Goal: Task Accomplishment & Management: Use online tool/utility

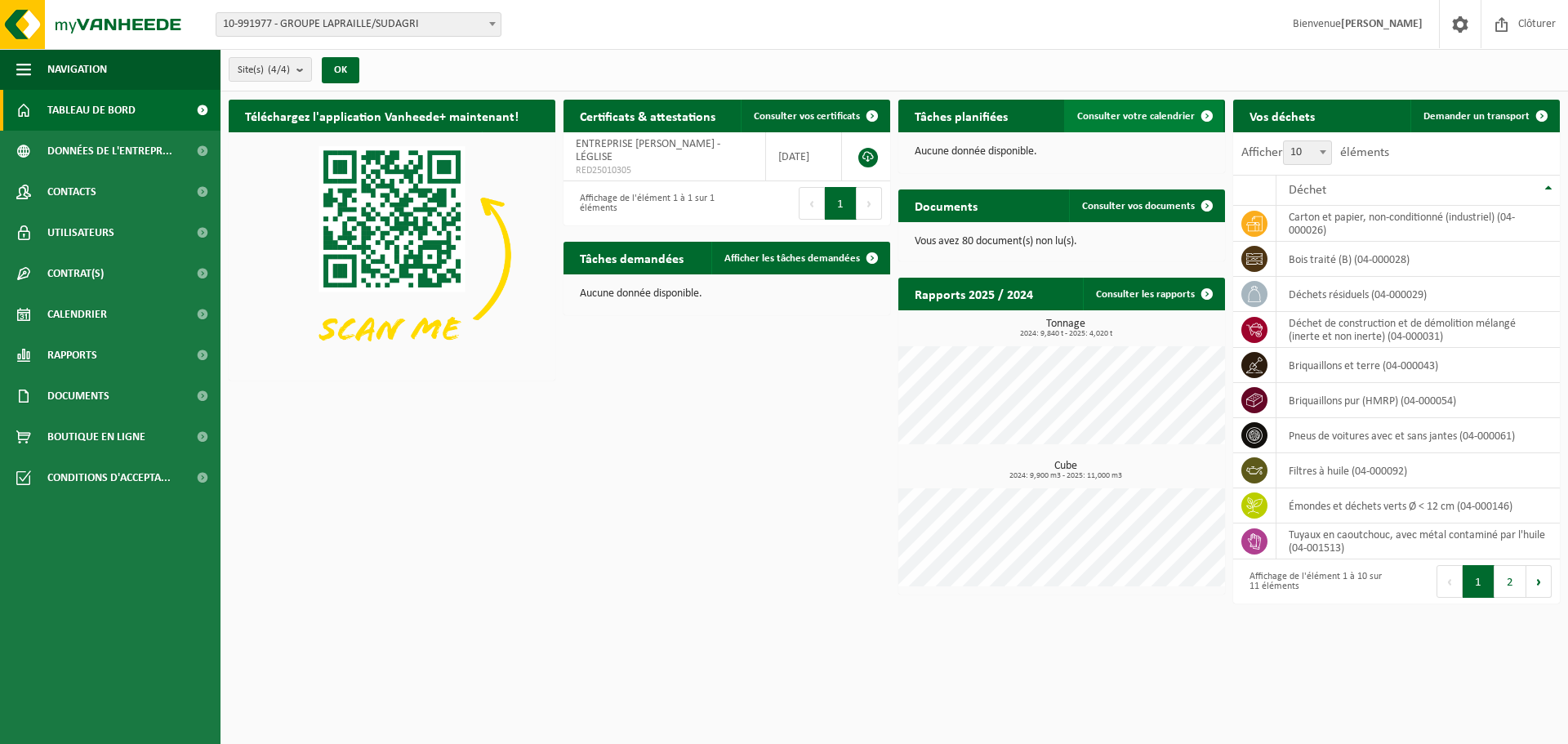
click at [1171, 104] on link "Consulter votre calendrier" at bounding box center [1143, 116] width 159 height 33
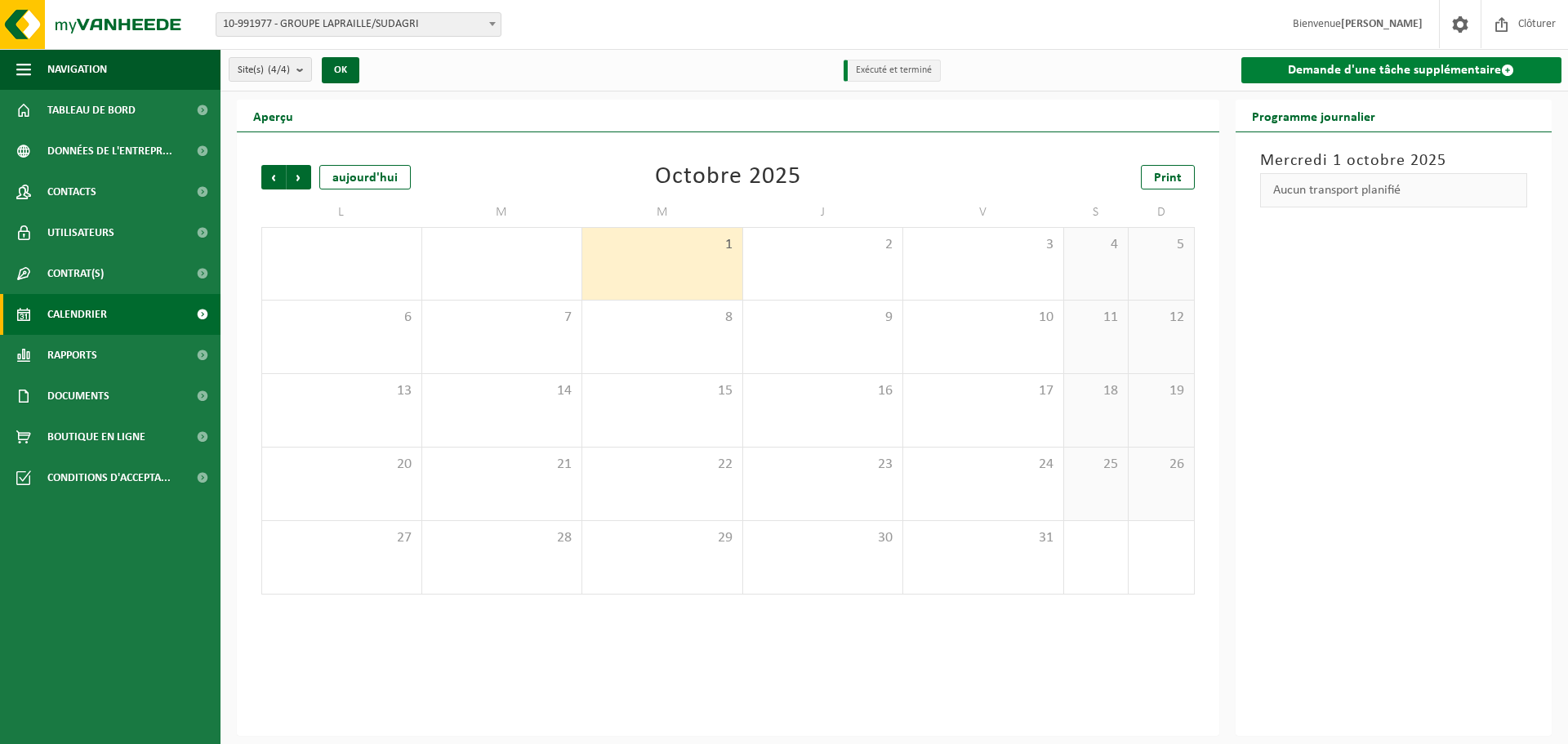
click at [1288, 65] on link "Demande d'une tâche supplémentaire" at bounding box center [1402, 69] width 321 height 26
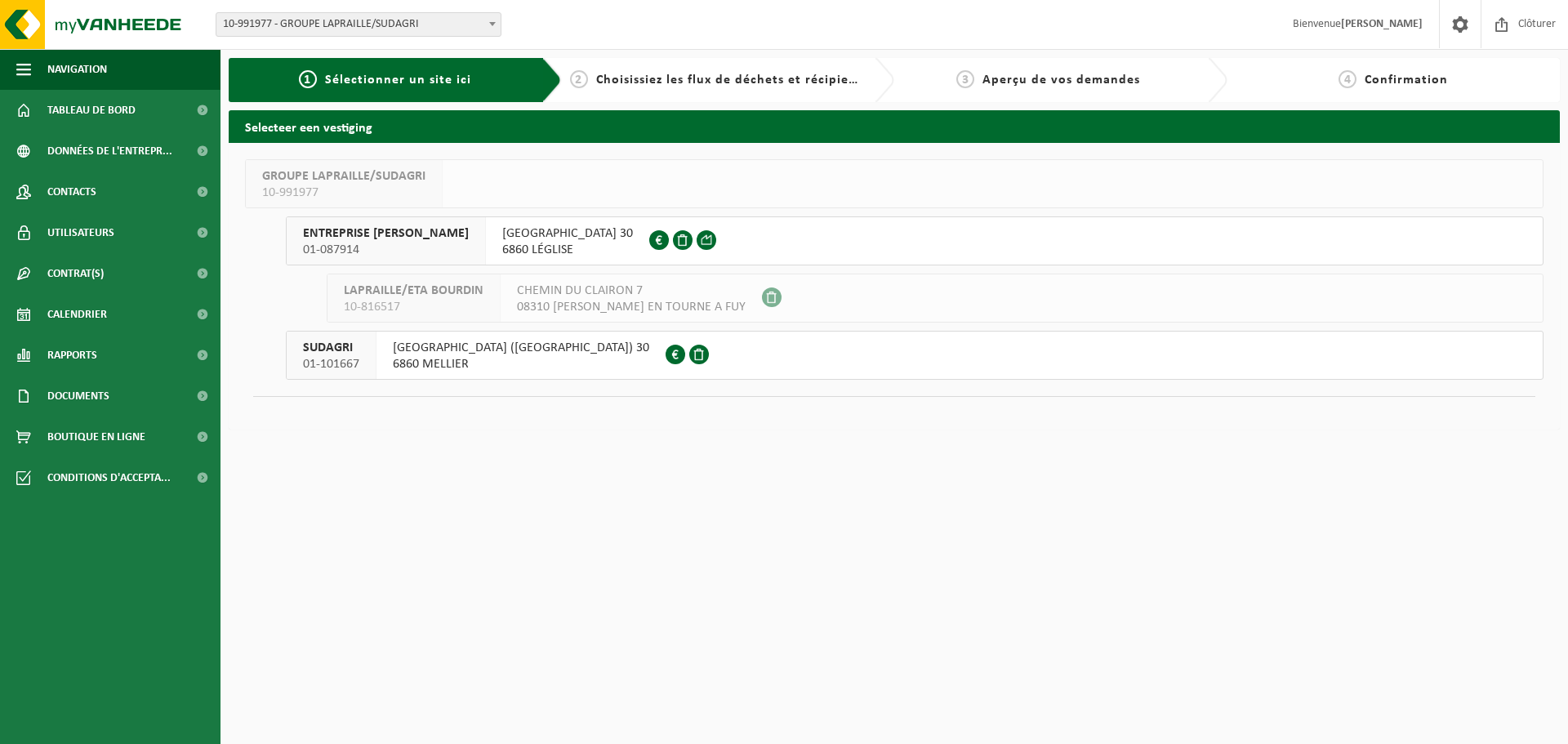
click at [458, 354] on span "RUE DU MONT-DE-GEAI (THIBESSART) 30" at bounding box center [521, 347] width 257 height 16
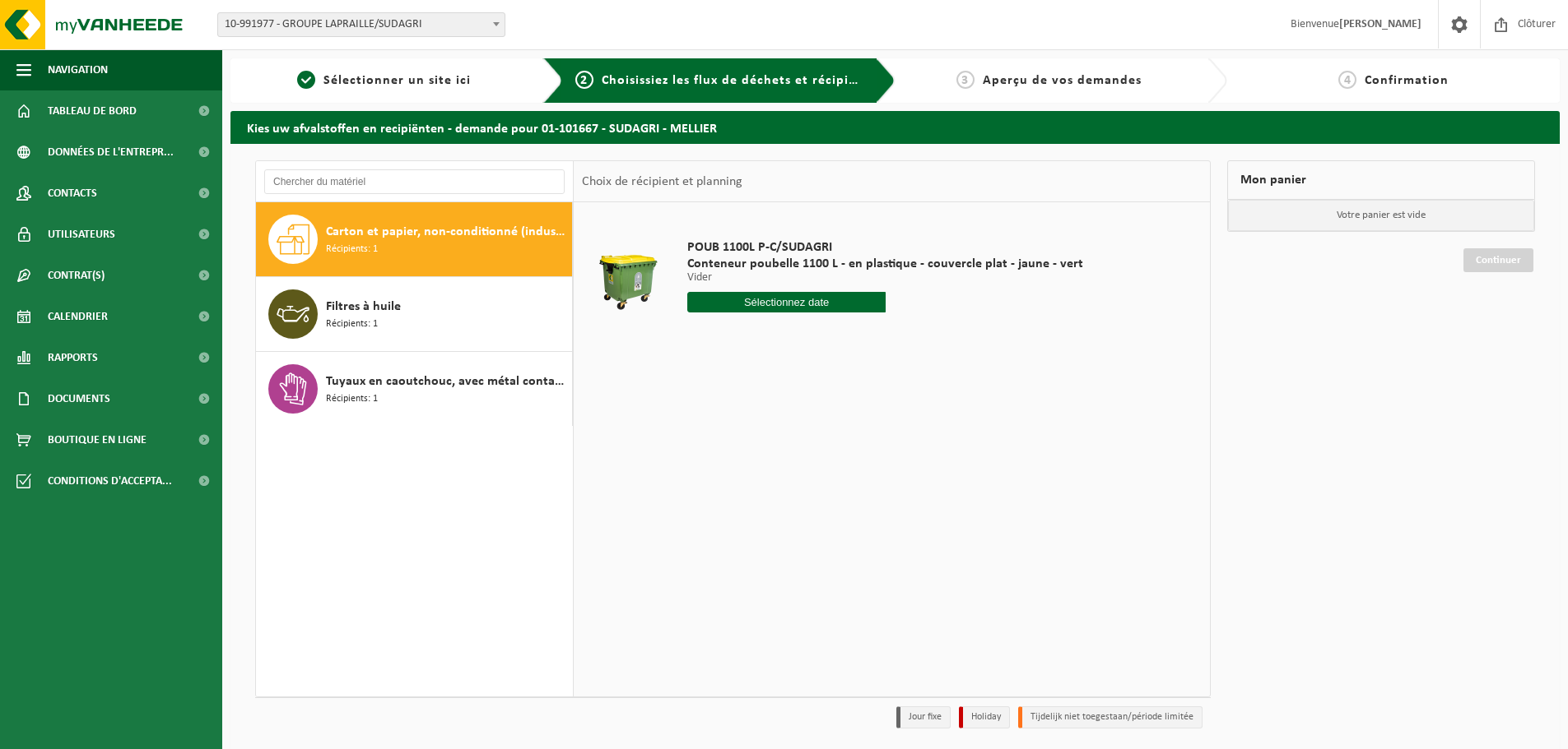
click at [432, 228] on span "Carton et papier, non-conditionné (industriel)" at bounding box center [446, 232] width 242 height 19
click at [508, 328] on div "Filtres à huile Récipients: 1" at bounding box center [446, 314] width 242 height 50
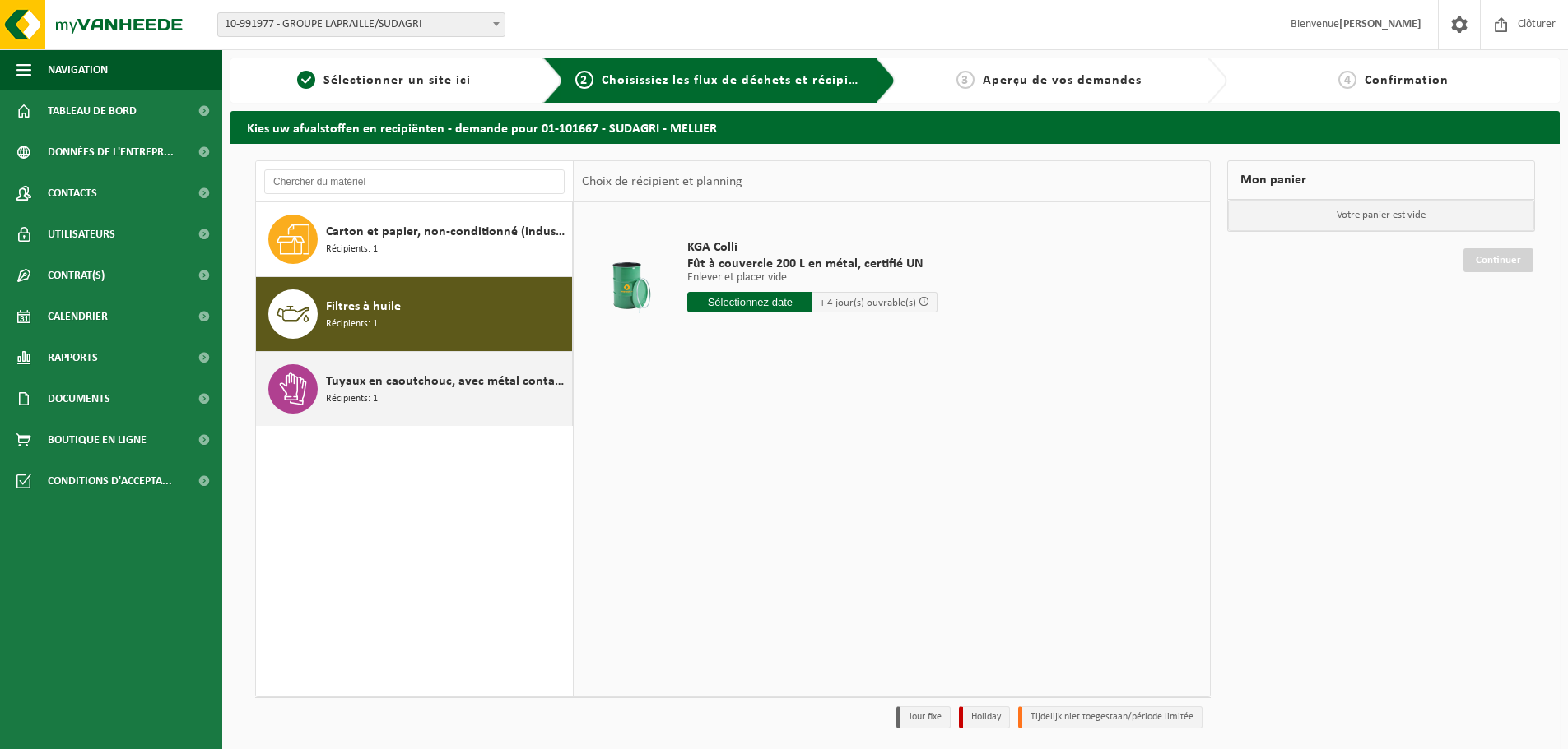
click at [498, 378] on span "Tuyaux en caoutchouc, avec métal contaminé par l'huile" at bounding box center [446, 382] width 242 height 19
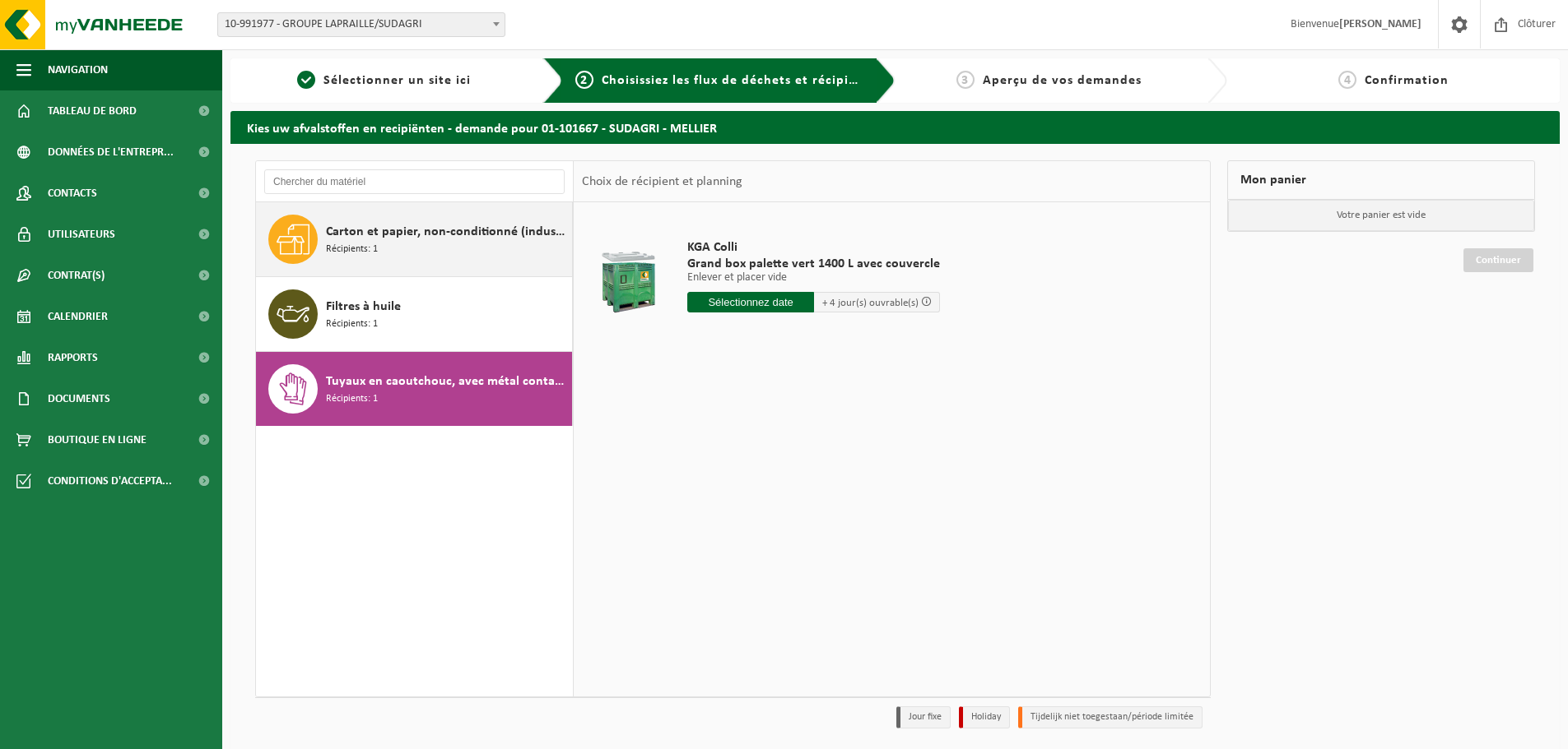
click at [471, 238] on span "Carton et papier, non-conditionné (industriel)" at bounding box center [446, 232] width 242 height 19
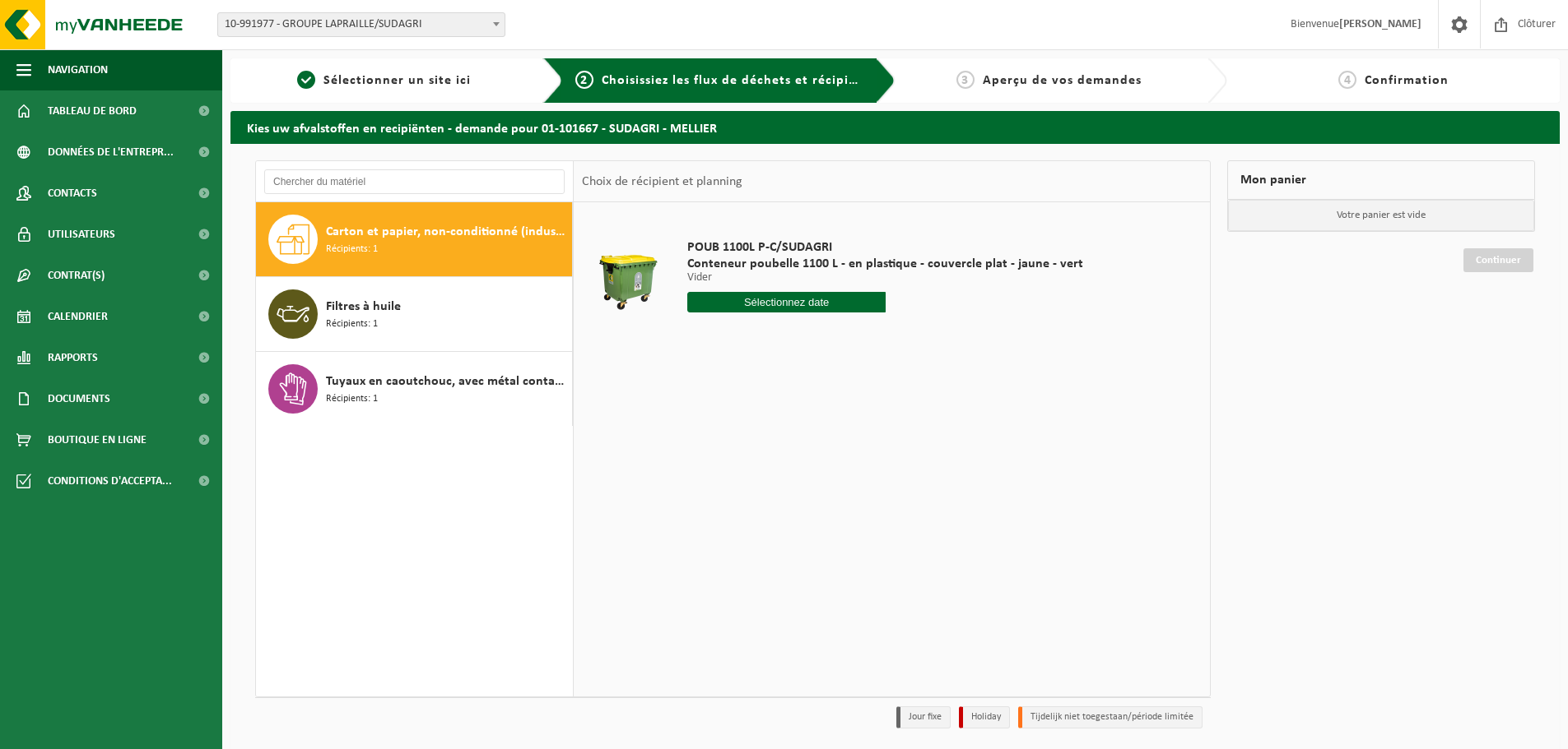
click at [769, 304] on input "text" at bounding box center [786, 302] width 198 height 20
click at [727, 428] on div "7" at bounding box center [731, 422] width 29 height 26
type input "à partir de [DATE]"
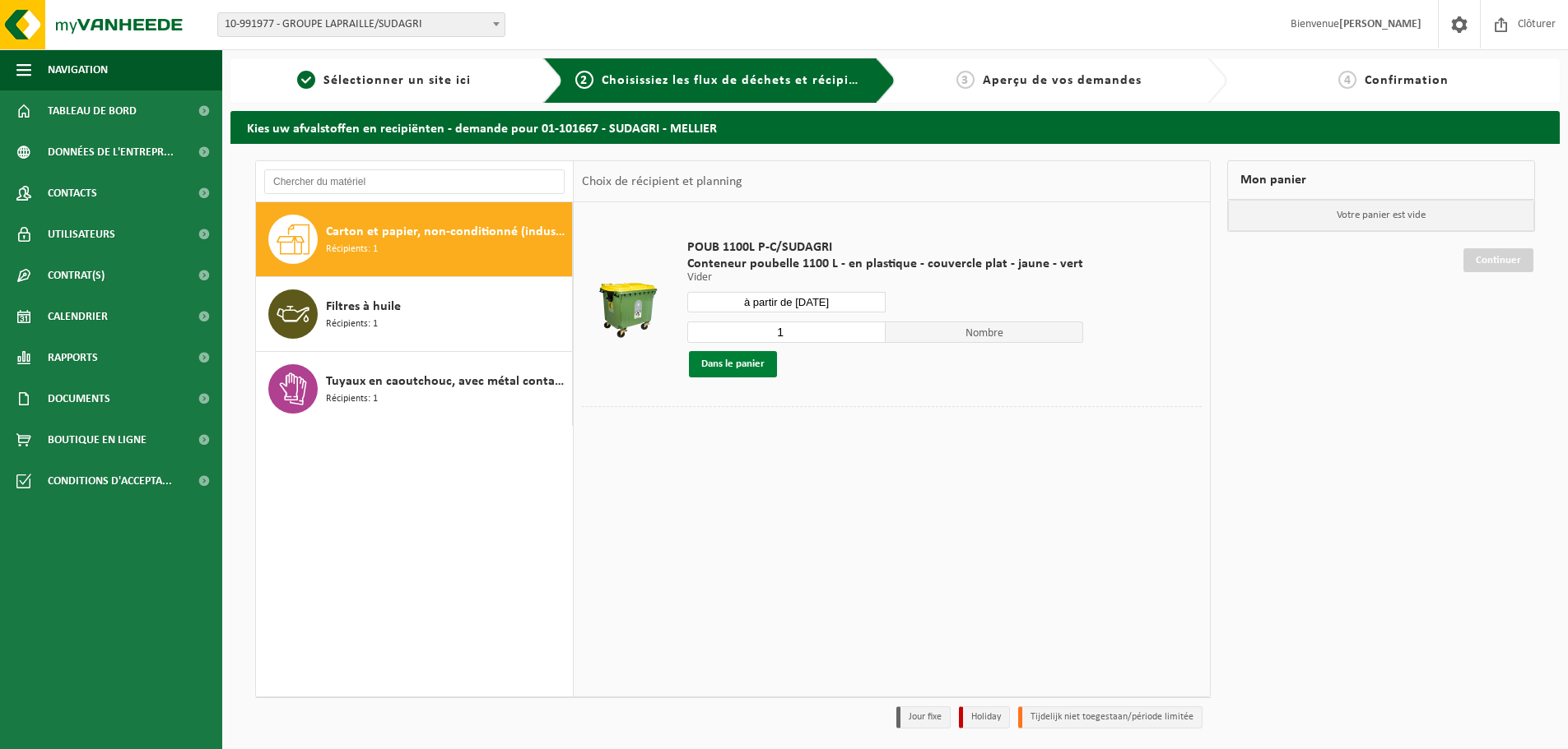
click at [749, 366] on button "Dans le panier" at bounding box center [733, 363] width 88 height 26
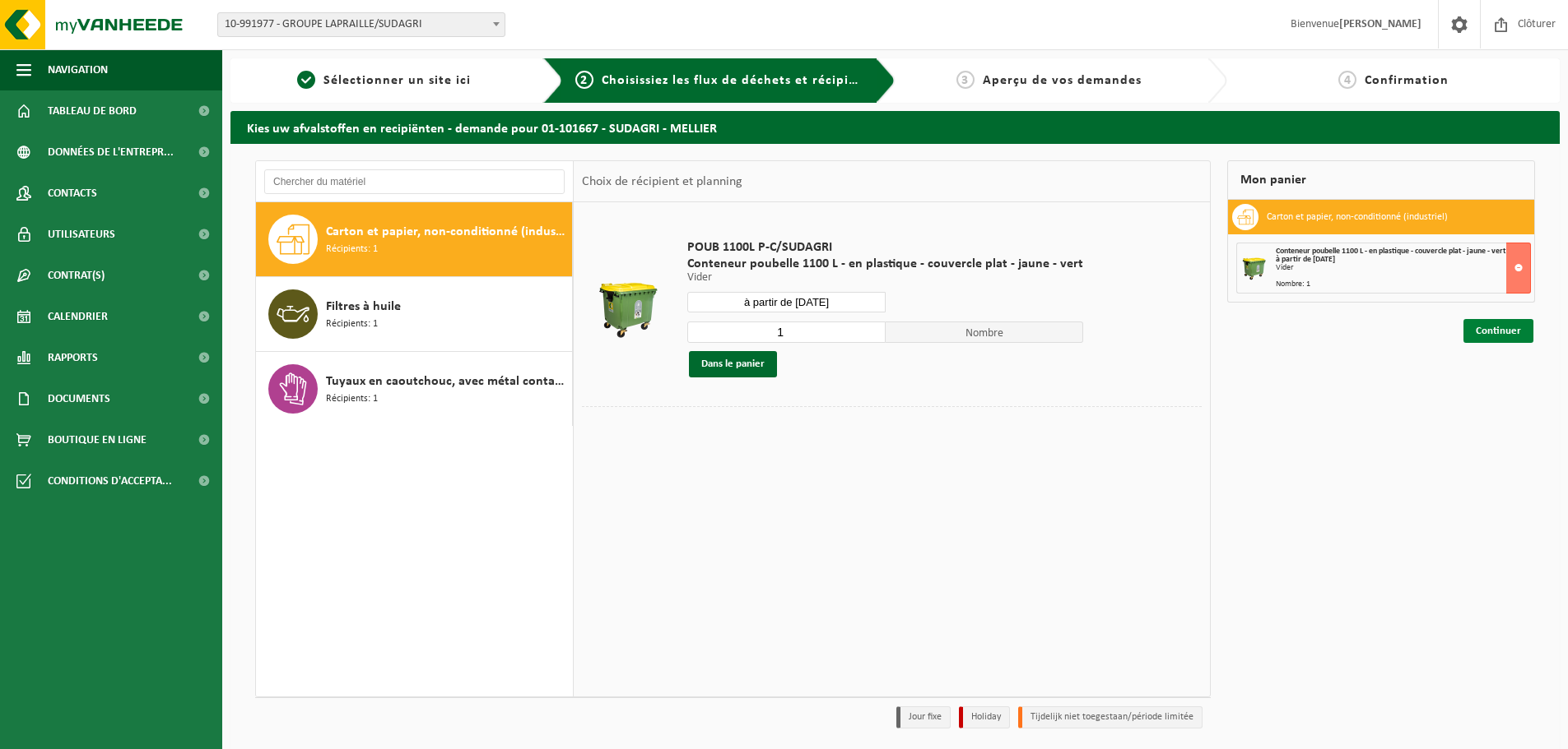
click at [1488, 329] on link "Continuer" at bounding box center [1498, 330] width 70 height 24
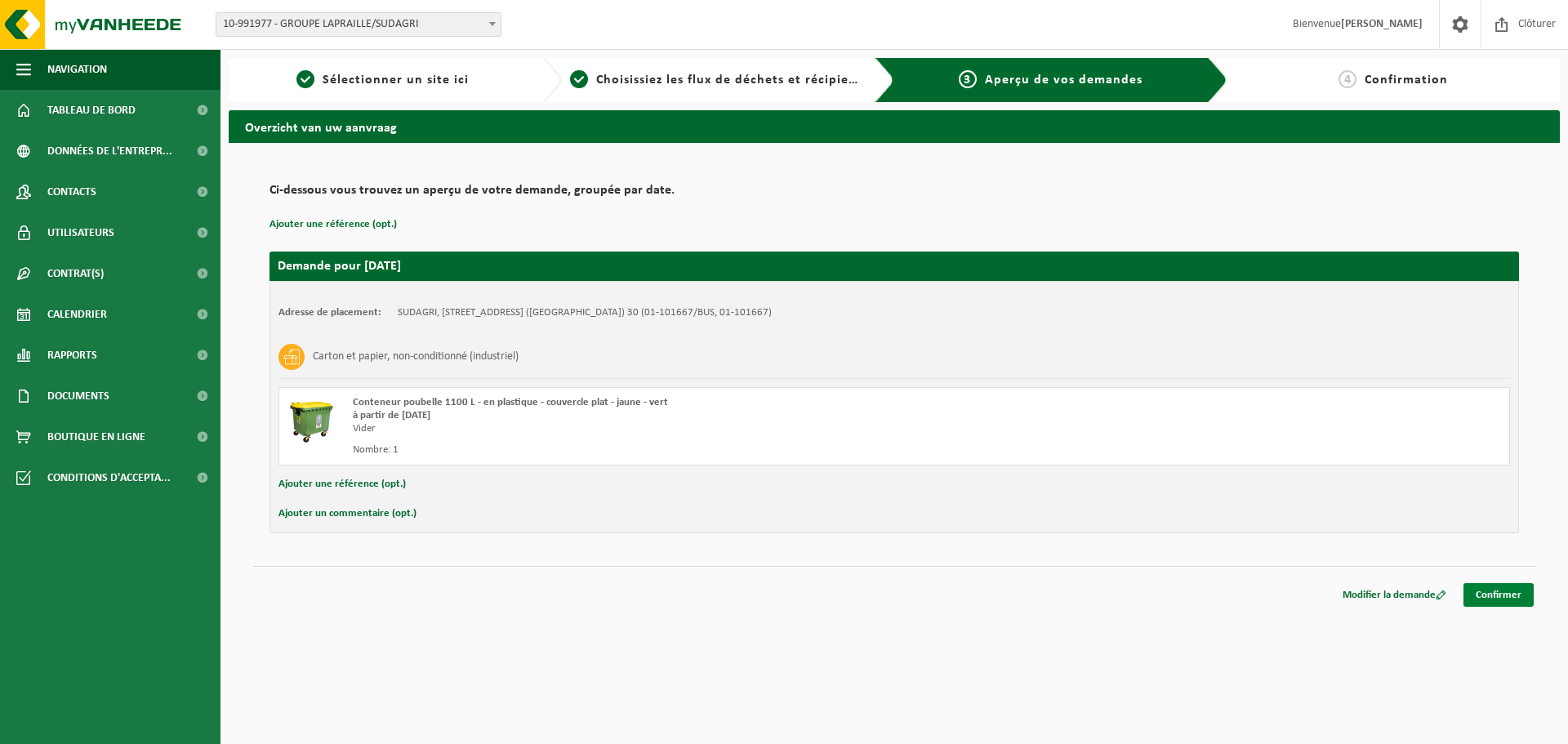
click at [1488, 593] on link "Confirmer" at bounding box center [1499, 594] width 70 height 24
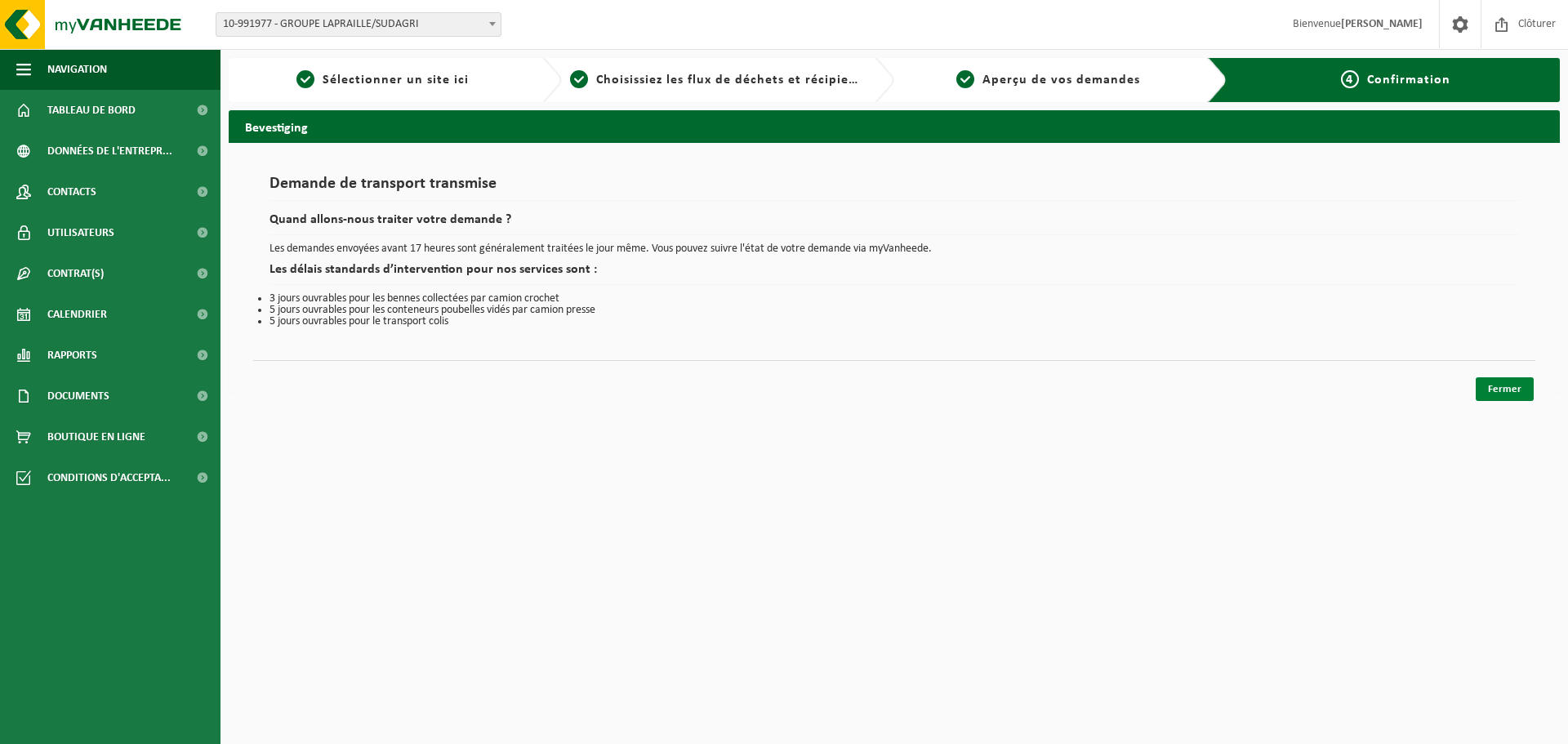
click at [1496, 388] on link "Fermer" at bounding box center [1505, 389] width 58 height 24
